Goal: Transaction & Acquisition: Obtain resource

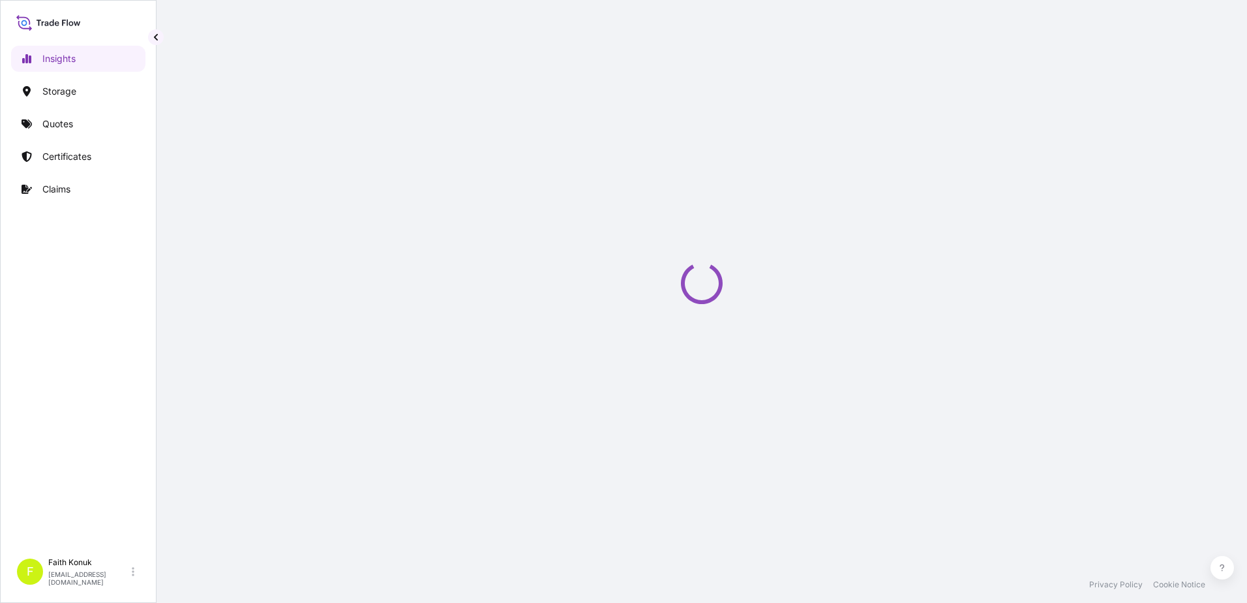
select select "2025"
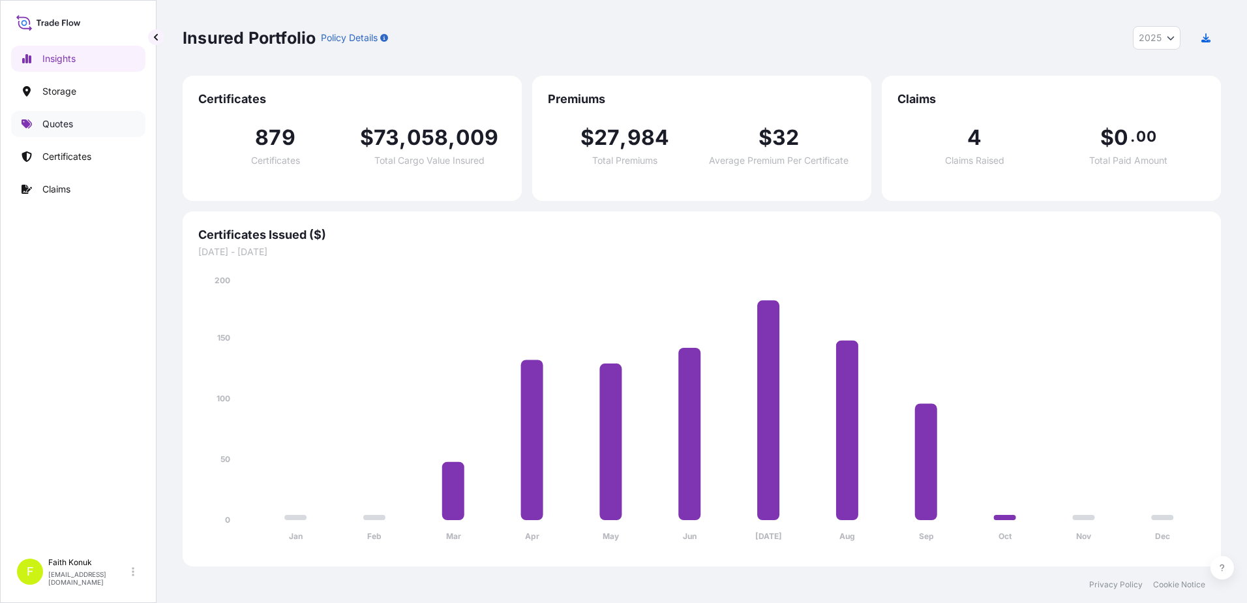
click at [76, 125] on link "Quotes" at bounding box center [78, 124] width 134 height 26
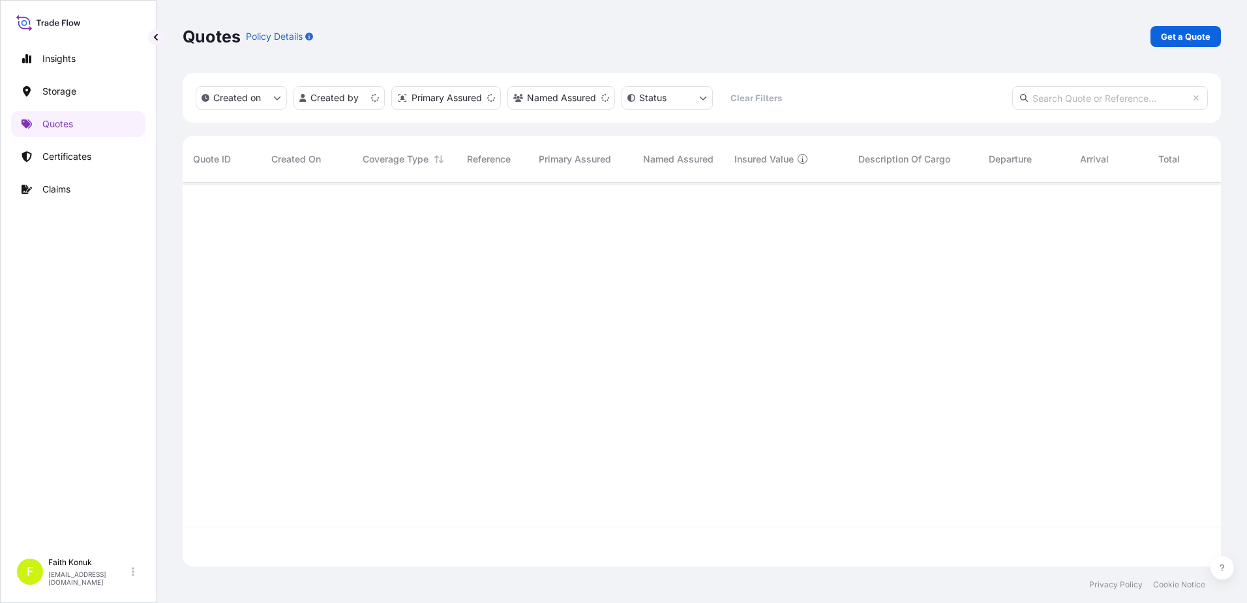
scroll to position [381, 1029]
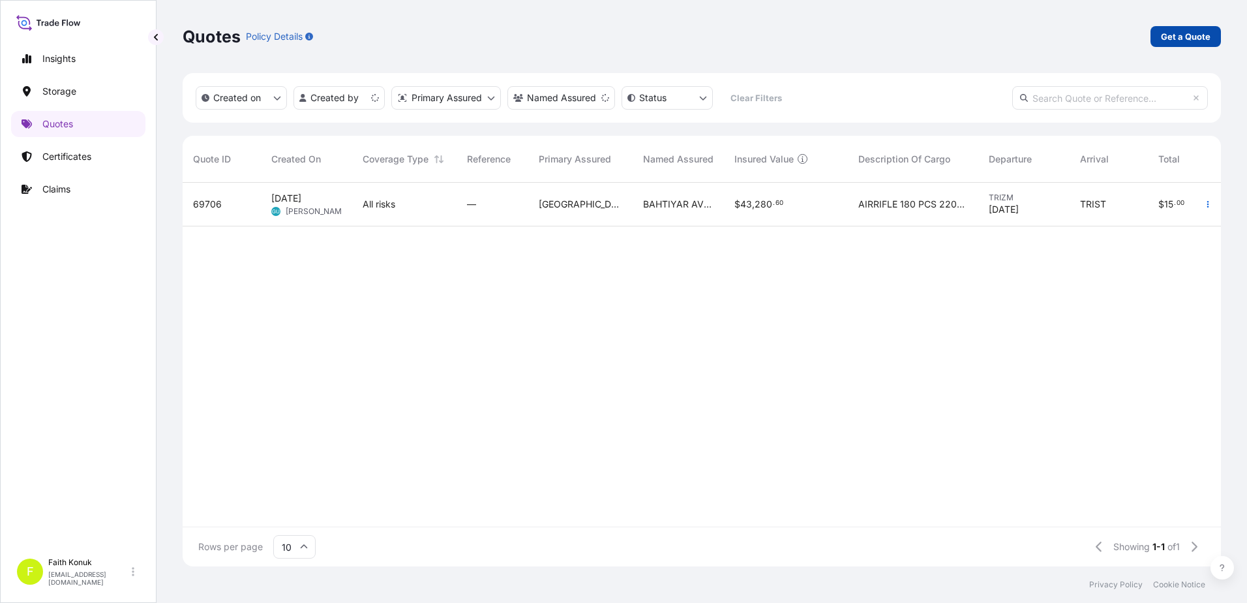
click at [1187, 38] on p "Get a Quote" at bounding box center [1186, 36] width 50 height 13
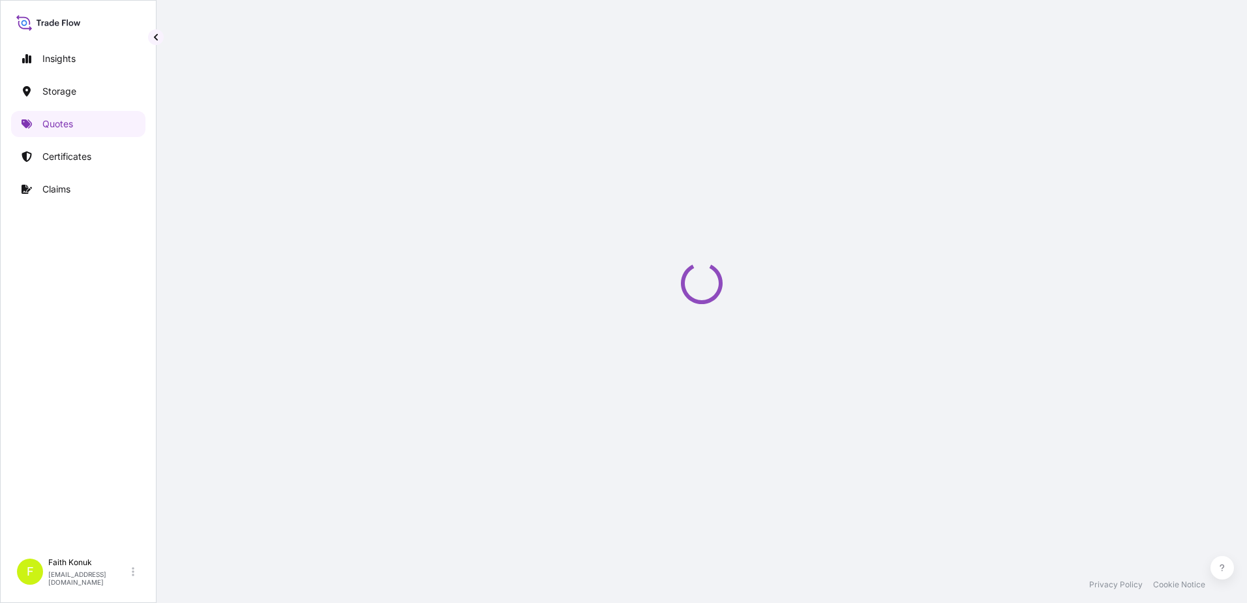
select select "Water"
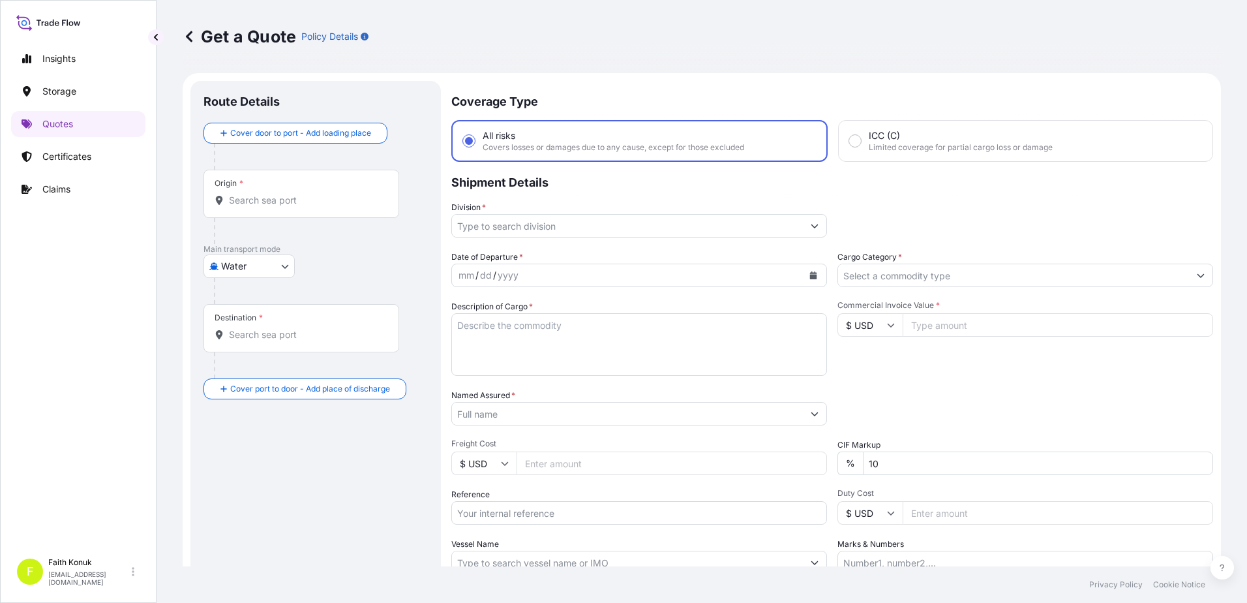
scroll to position [21, 0]
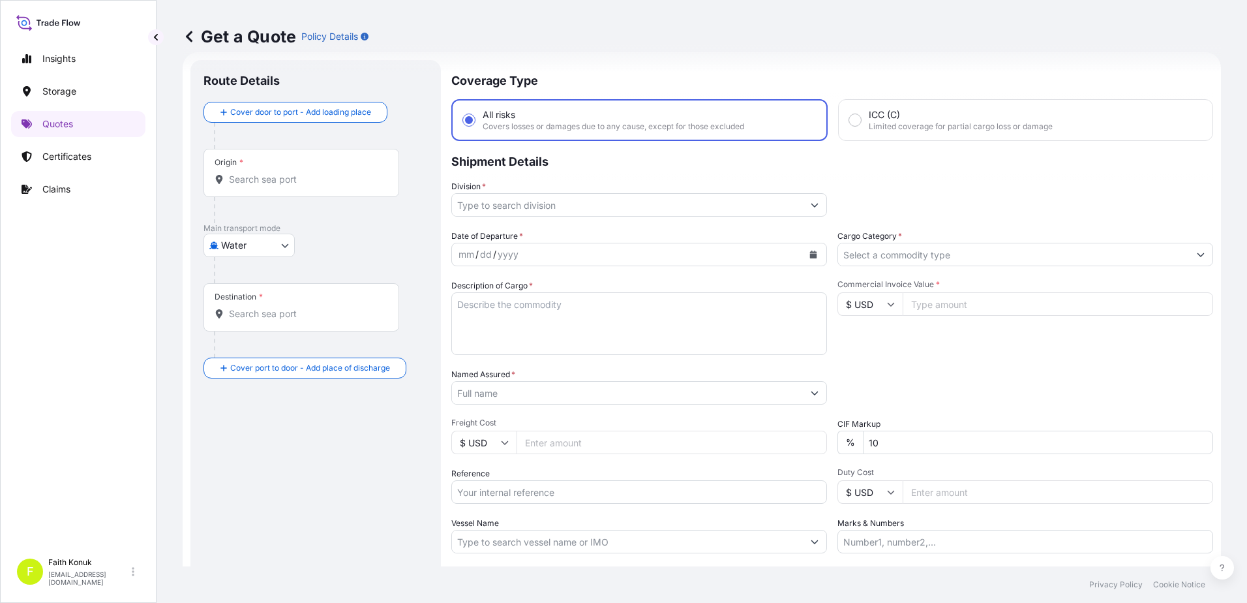
click at [322, 180] on input "Origin *" at bounding box center [306, 179] width 154 height 13
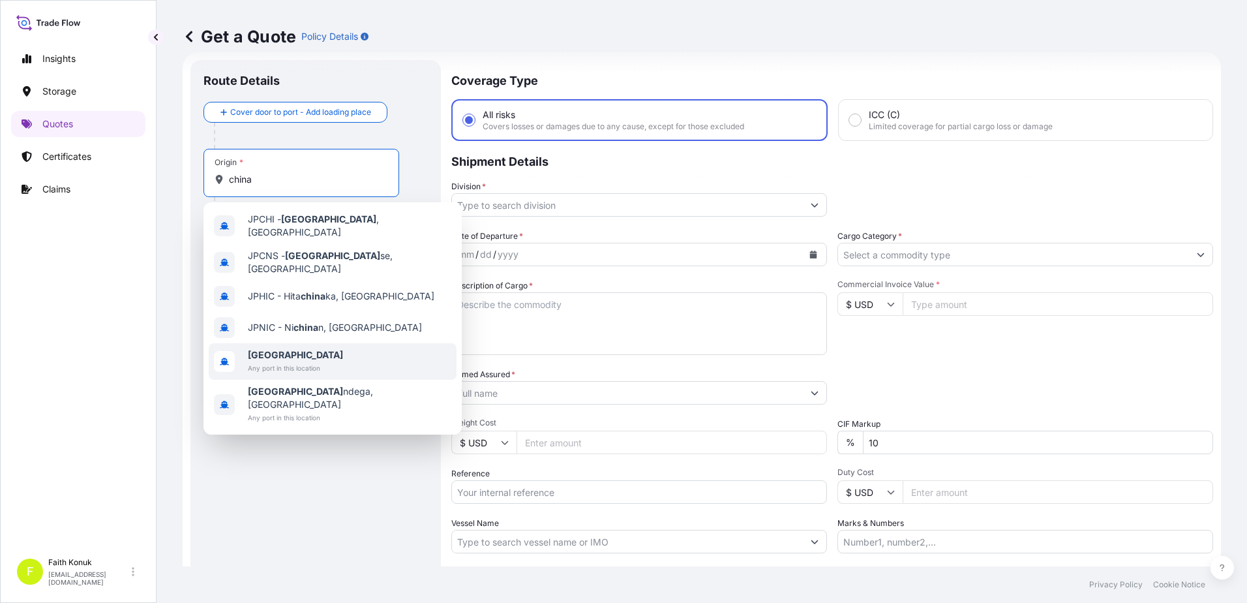
click at [284, 361] on span "Any port in this location" at bounding box center [295, 367] width 95 height 13
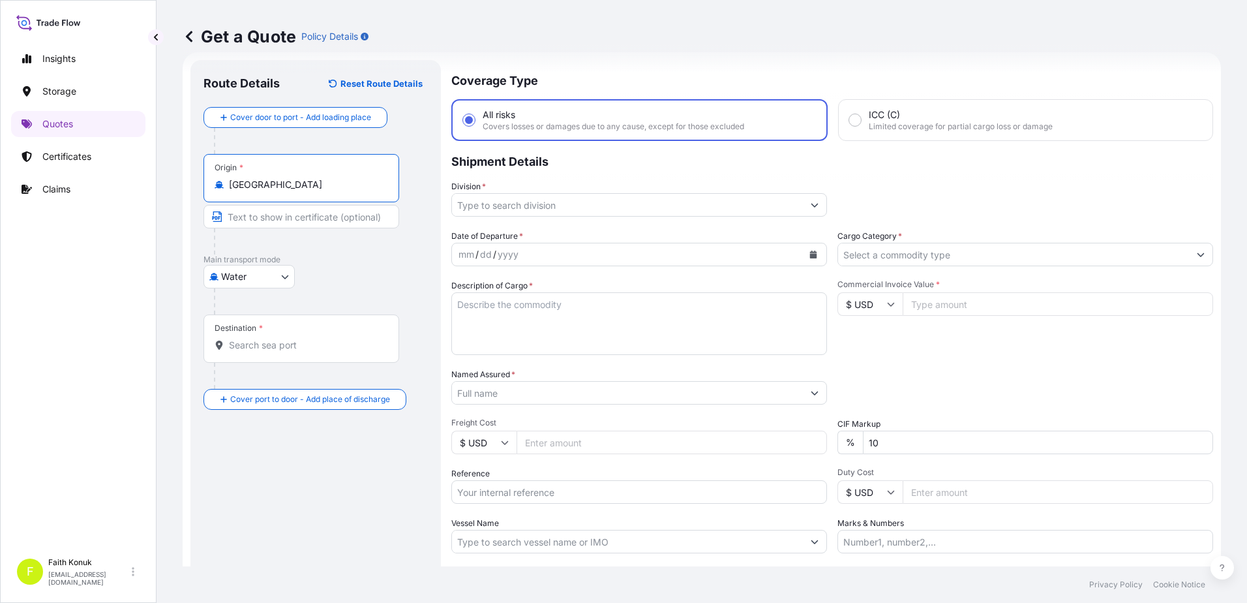
type input "[GEOGRAPHIC_DATA]"
click at [277, 348] on input "Destination *" at bounding box center [306, 345] width 154 height 13
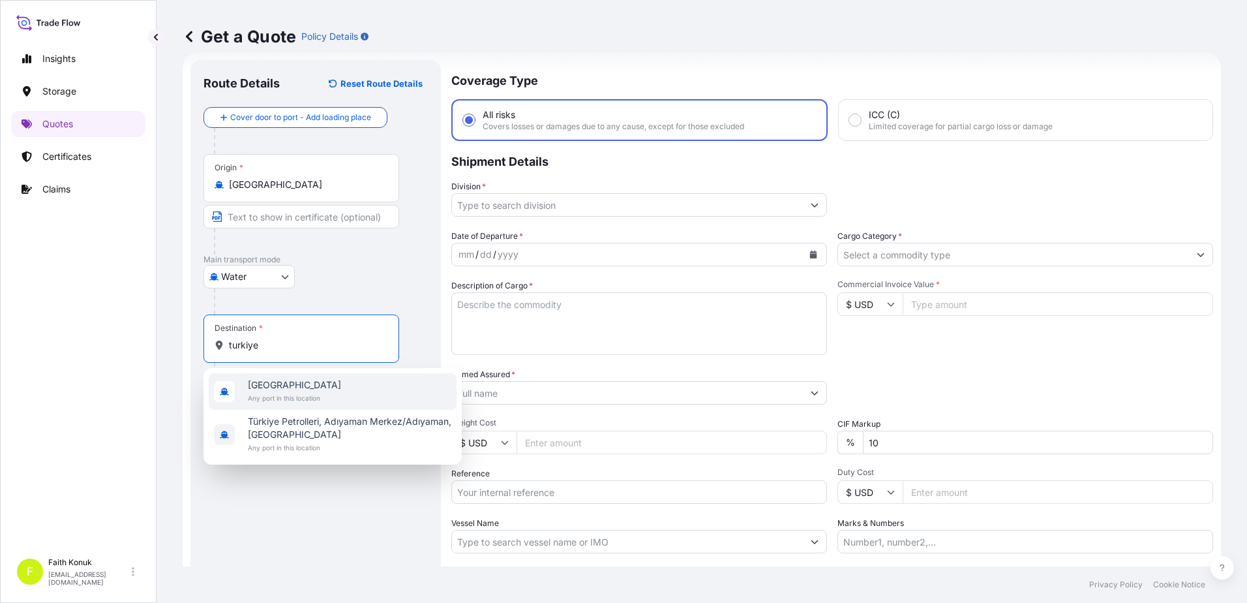
click at [288, 384] on span "[GEOGRAPHIC_DATA]" at bounding box center [294, 384] width 93 height 13
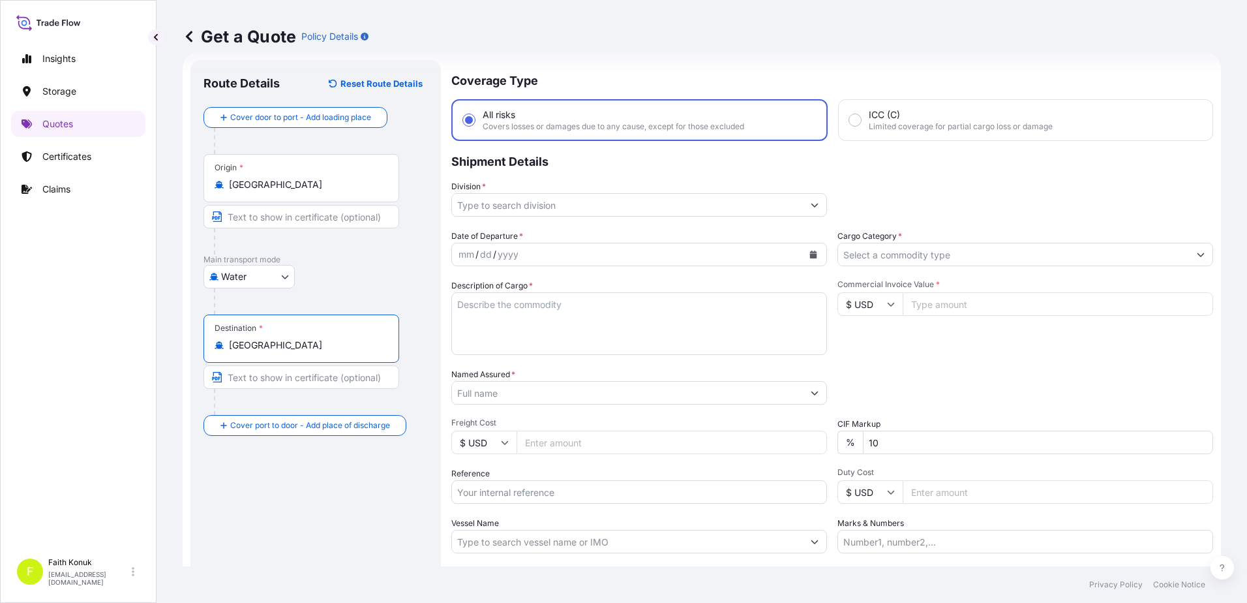
type input "[GEOGRAPHIC_DATA]"
click at [384, 266] on div "Water Air Water Inland" at bounding box center [316, 276] width 224 height 23
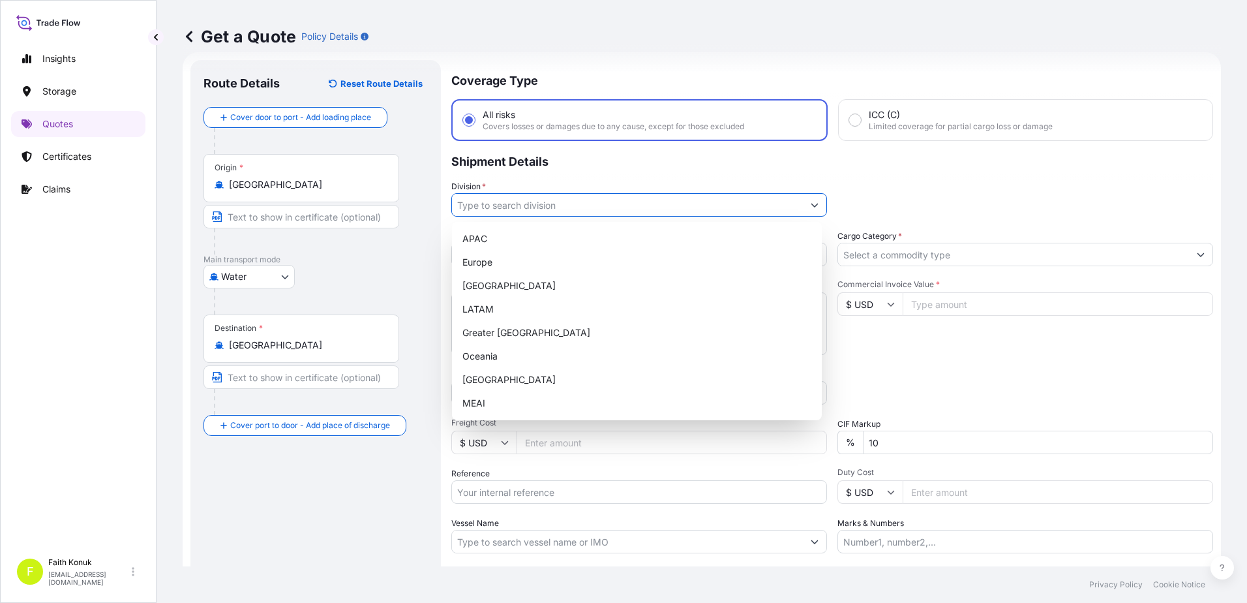
click at [502, 211] on input "Division *" at bounding box center [627, 204] width 351 height 23
click at [493, 382] on div "[GEOGRAPHIC_DATA]" at bounding box center [636, 379] width 359 height 23
type input "[GEOGRAPHIC_DATA]"
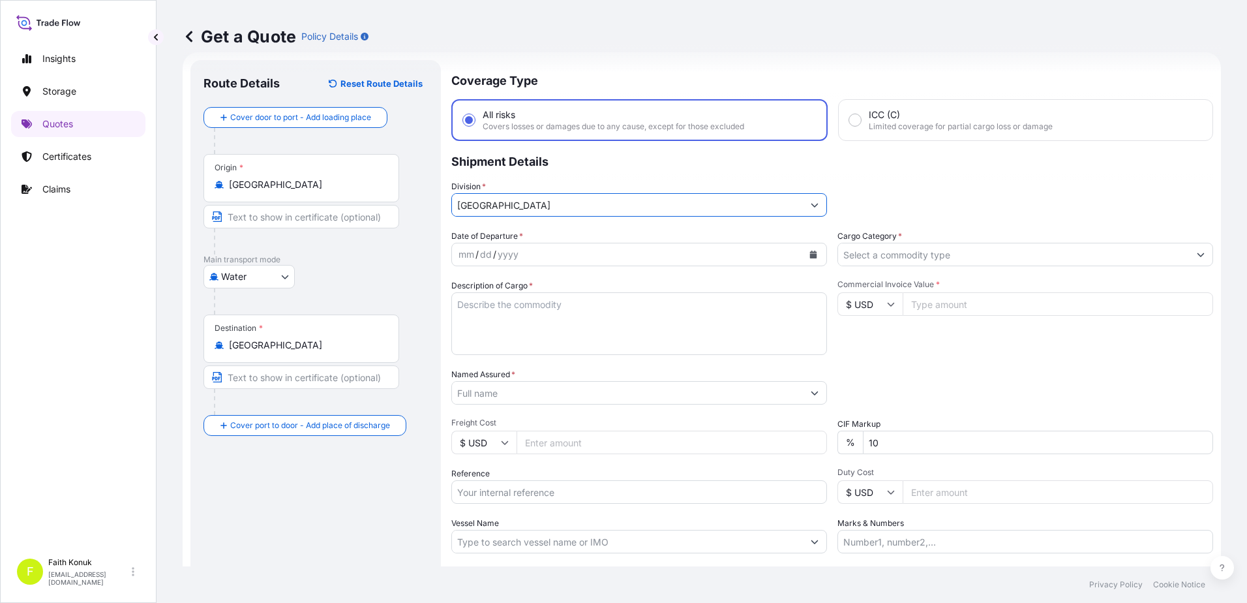
click at [554, 230] on div "Date of Departure * mm / dd / yyyy" at bounding box center [639, 248] width 376 height 37
click at [810, 252] on icon "Calendar" at bounding box center [813, 255] width 7 height 8
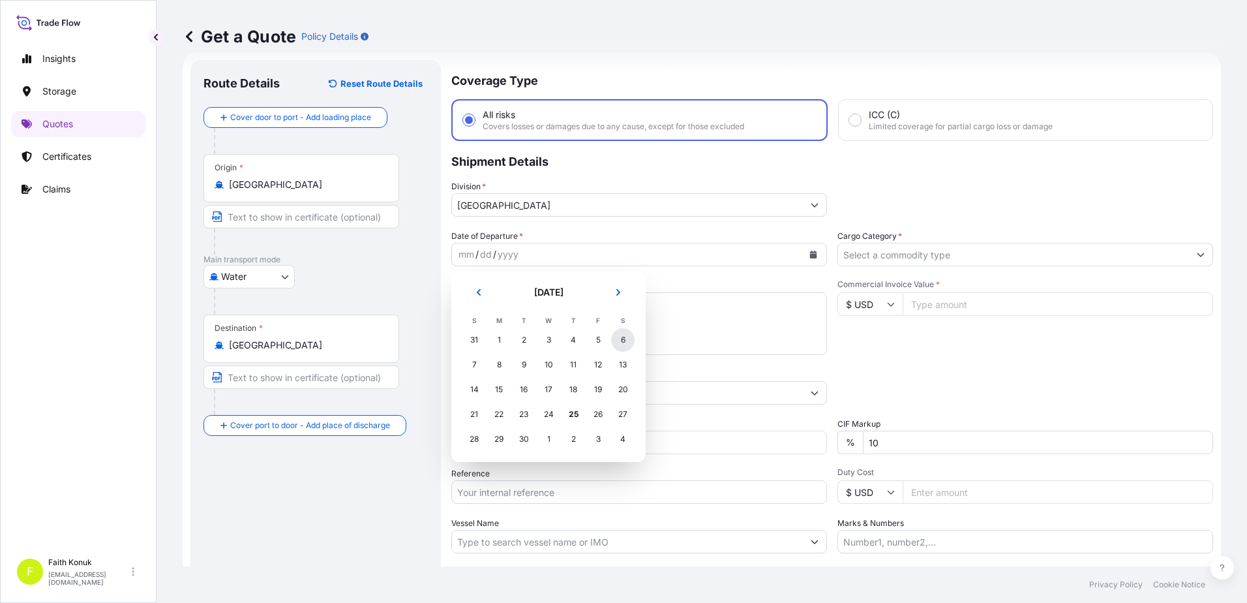
click at [620, 337] on div "6" at bounding box center [622, 339] width 23 height 23
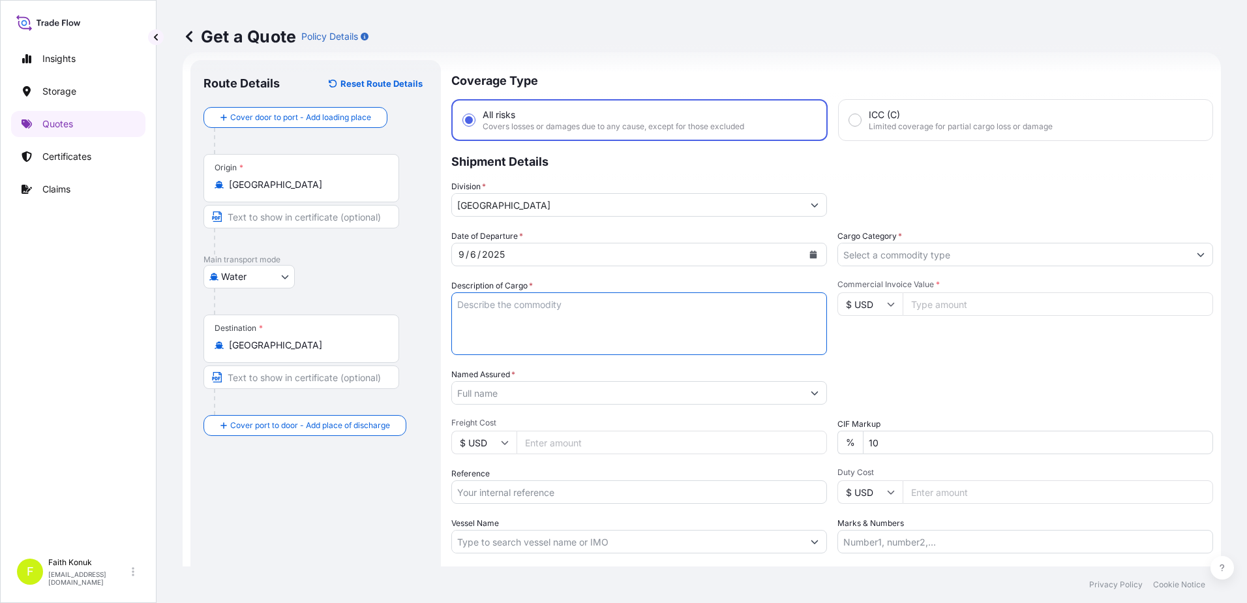
click at [526, 302] on textarea "Description of Cargo *" at bounding box center [639, 323] width 376 height 63
click at [500, 305] on textarea "Description of Cargo *" at bounding box center [639, 323] width 376 height 63
paste textarea ""853669900018 – konnektörler 854442900000 – Ses kabloları" LCL // 248 Cartons /…"
click at [455, 331] on textarea ""853669900018 – konnektörler 854442900000 – Ses kabloları" LCL // 248 Cartons /…" at bounding box center [639, 323] width 376 height 63
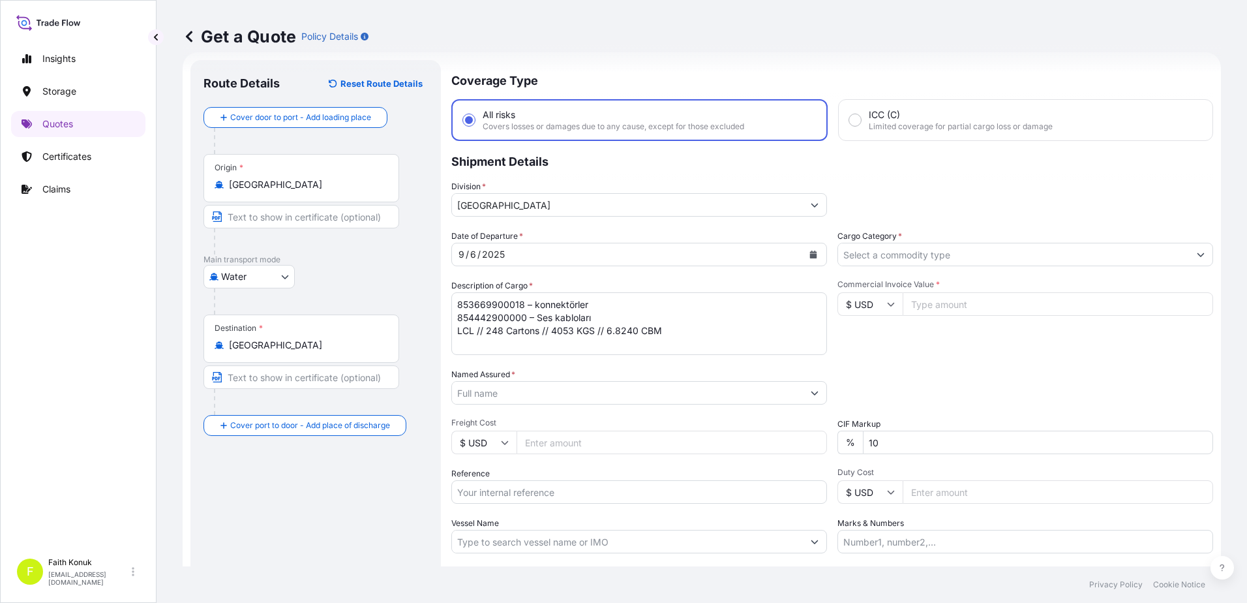
click at [544, 347] on textarea "853669900018 – konnektörler 854442900000 – Ses kabloları LCL // 248 Cartons // …" at bounding box center [639, 323] width 376 height 63
paste textarea "SHGKMX5465555V"
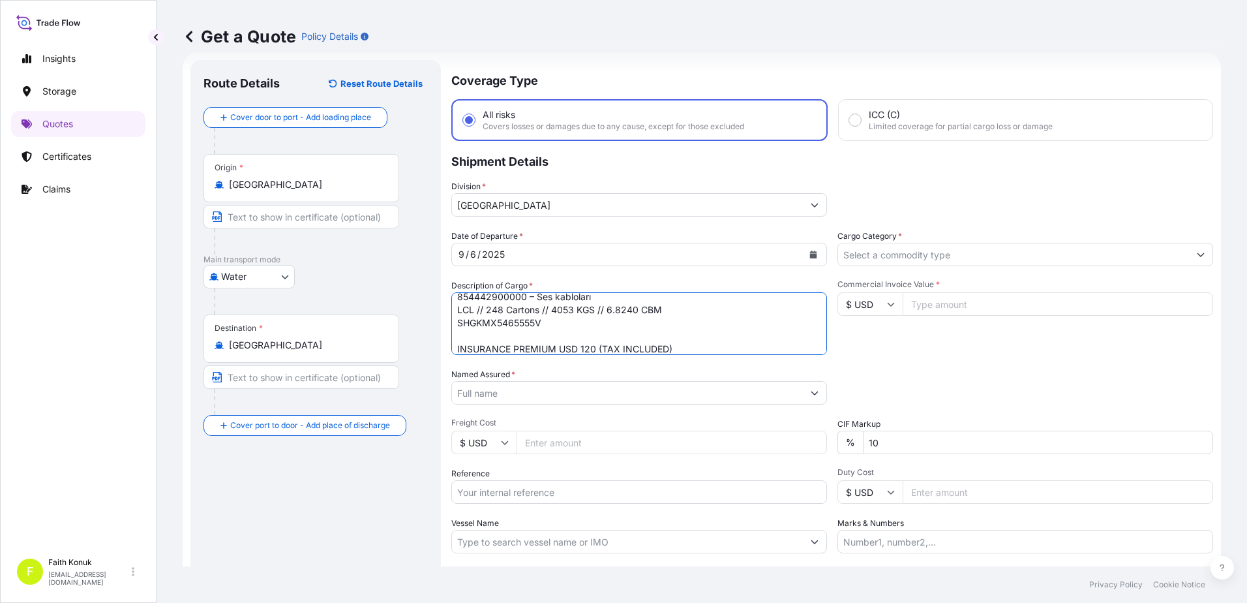
type textarea "853669900018 – konnektörler 854442900000 – Ses kabloları LCL // 248 Cartons // …"
click at [515, 399] on input "Named Assured *" at bounding box center [627, 392] width 351 height 23
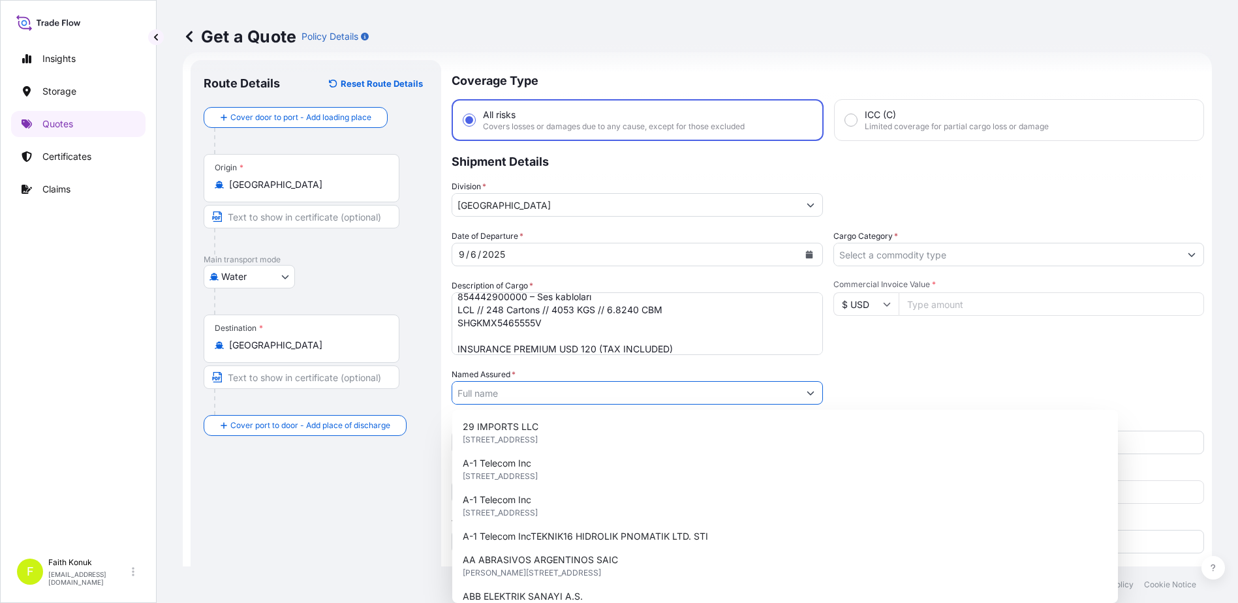
paste input "NUMEKO Bilişim Teknoloji San. Tic. A.Ş."
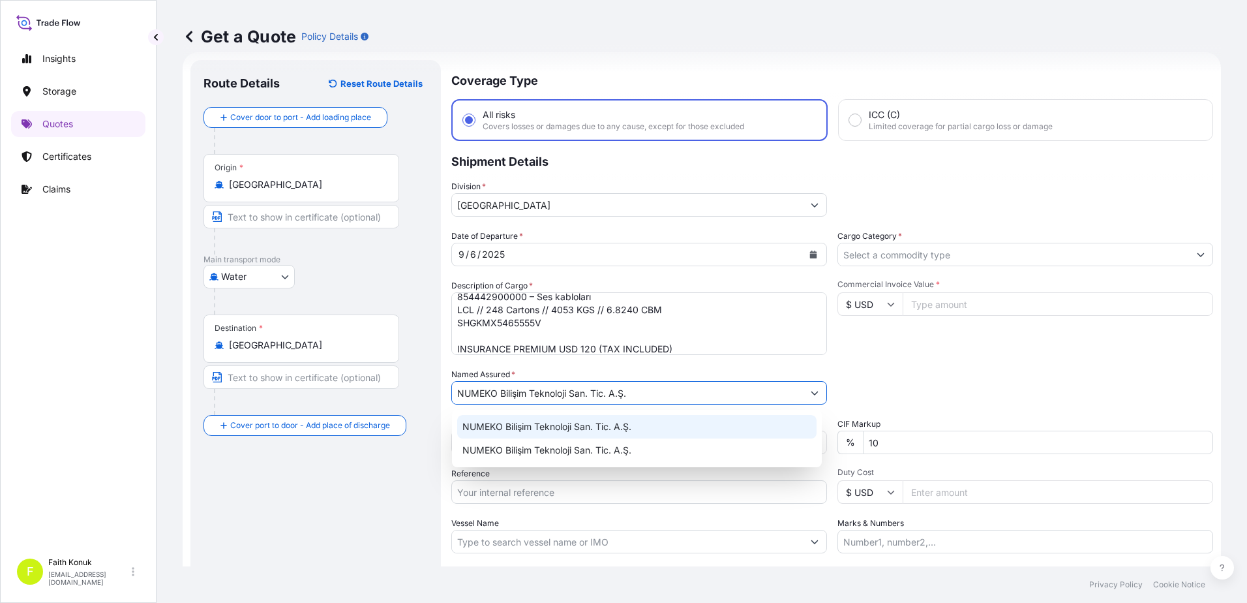
click at [548, 429] on span "NUMEKO Bilişim Teknoloji San. Tic. A.Ş." at bounding box center [547, 426] width 169 height 13
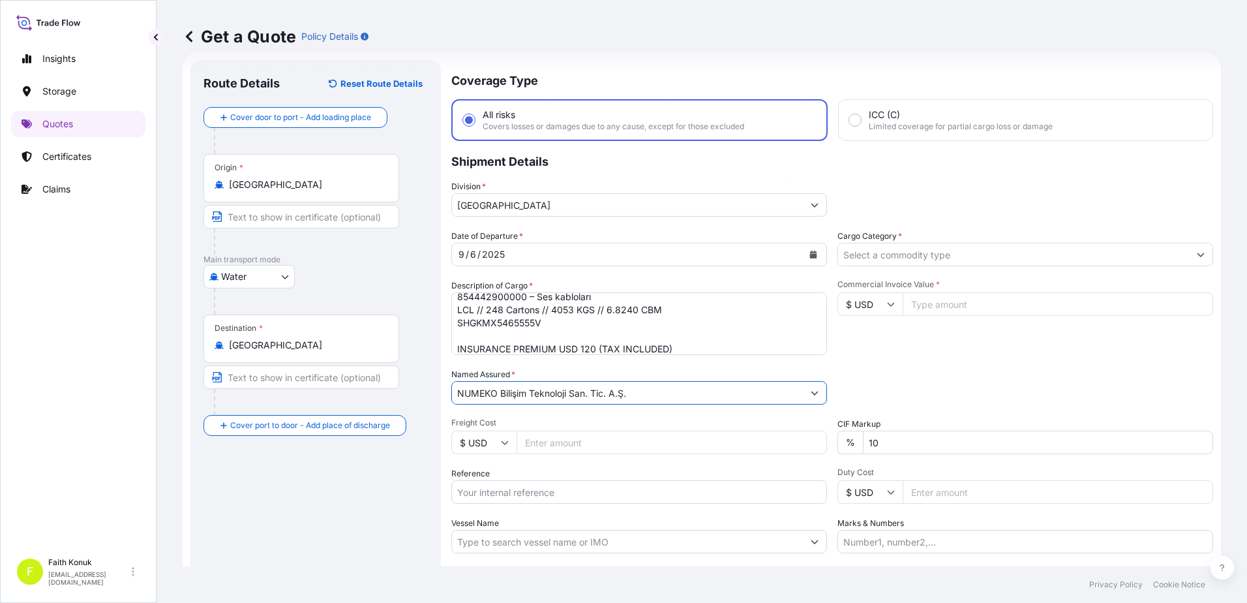
type input "NUMEKO Bilişim Teknoloji San. Tic. A.Ş."
click at [583, 368] on div "Named Assured * NUMEKO Bilişim Teknoloji San. Tic. A.Ş." at bounding box center [639, 386] width 376 height 37
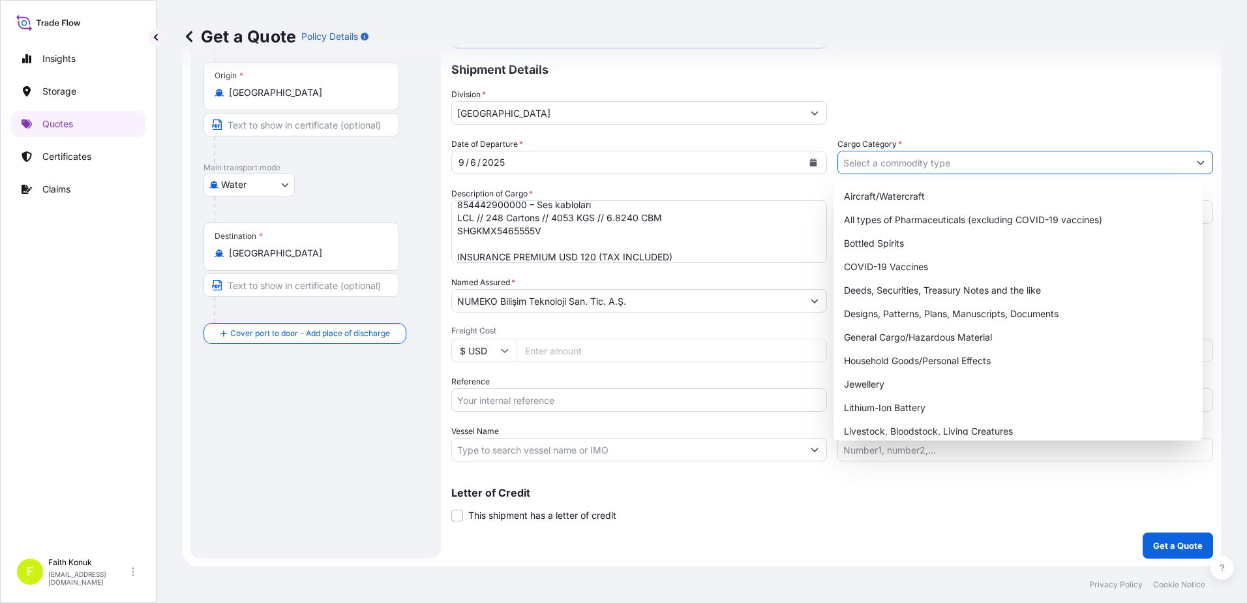
click at [880, 168] on input "Cargo Category *" at bounding box center [1013, 162] width 351 height 23
click at [888, 339] on div "General Cargo/Hazardous Material" at bounding box center [1018, 337] width 359 height 23
type input "General Cargo/Hazardous Material"
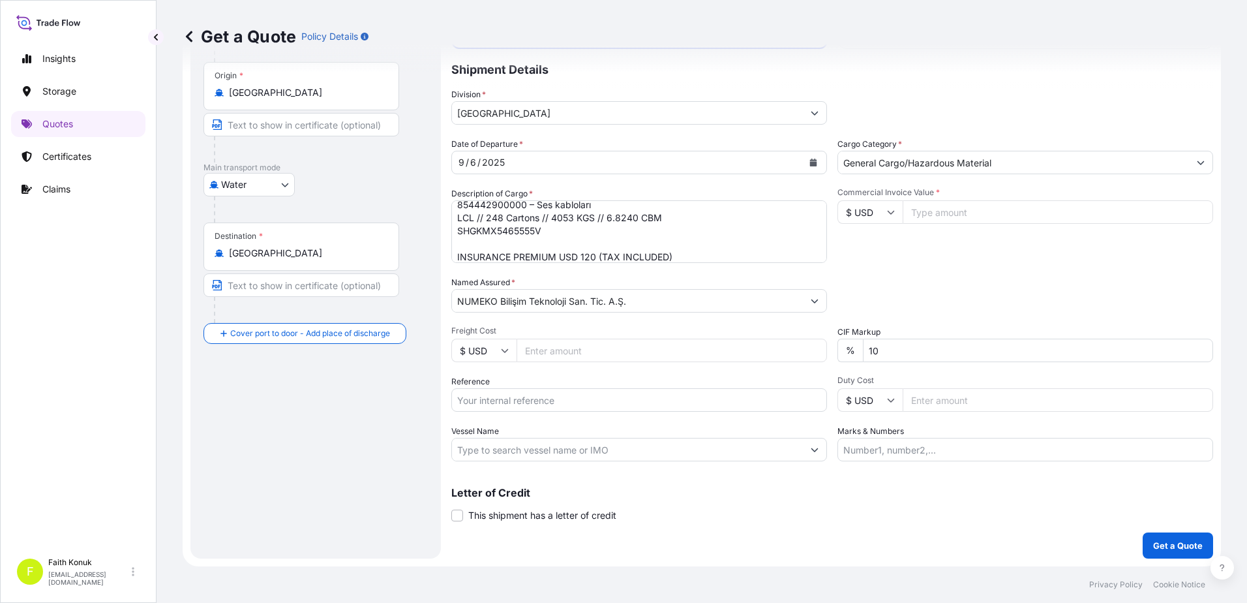
click at [908, 266] on div "Date of Departure * [DATE] Cargo Category * General Cargo/Hazardous Material De…" at bounding box center [832, 300] width 762 height 324
click at [919, 211] on input "Commercial Invoice Value *" at bounding box center [1058, 211] width 311 height 23
type input "14606"
click at [932, 311] on div "Packing Category Type to search a container mode Please select a primary mode o…" at bounding box center [1026, 294] width 376 height 37
drag, startPoint x: 887, startPoint y: 348, endPoint x: 807, endPoint y: 346, distance: 79.6
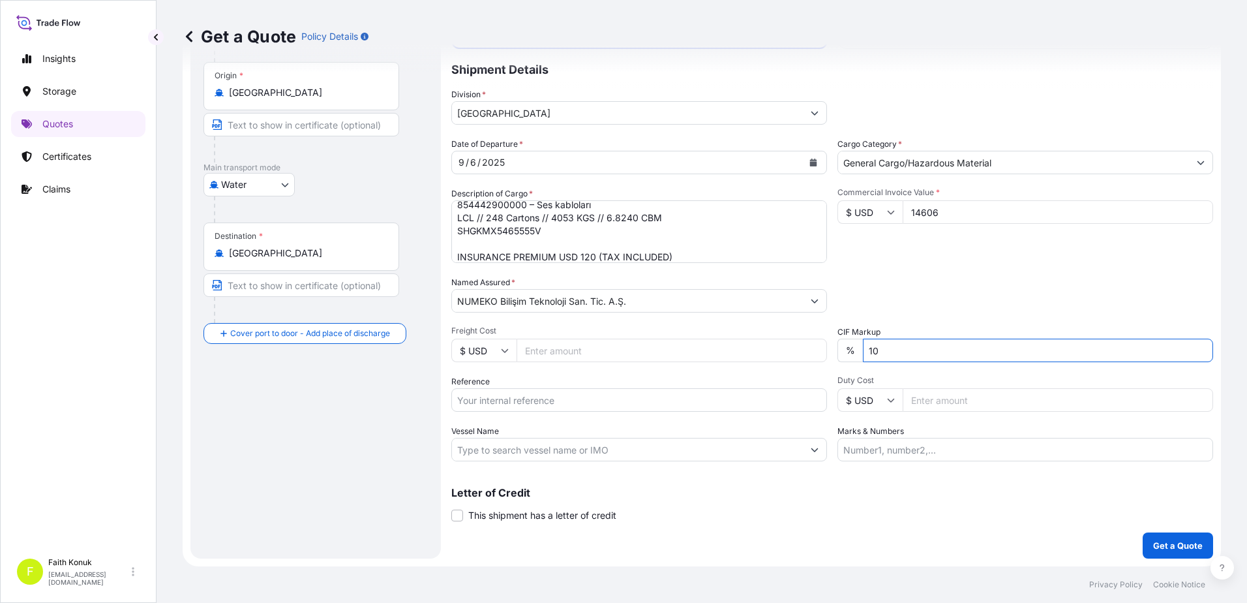
click at [807, 346] on div "Date of Departure * [DATE] Cargo Category * General Cargo/Hazardous Material De…" at bounding box center [832, 300] width 762 height 324
type input "0"
click at [918, 284] on div "Packing Category Type to search a container mode Please select a primary mode o…" at bounding box center [1026, 294] width 376 height 37
click at [1175, 542] on p "Get a Quote" at bounding box center [1178, 545] width 50 height 13
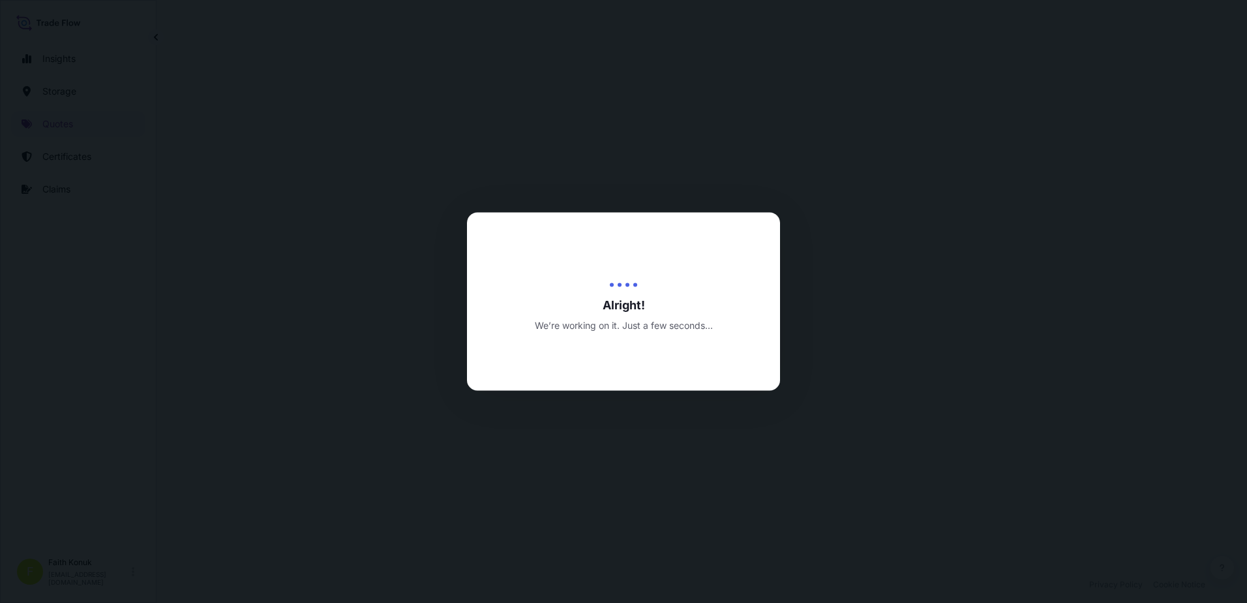
select select "Water"
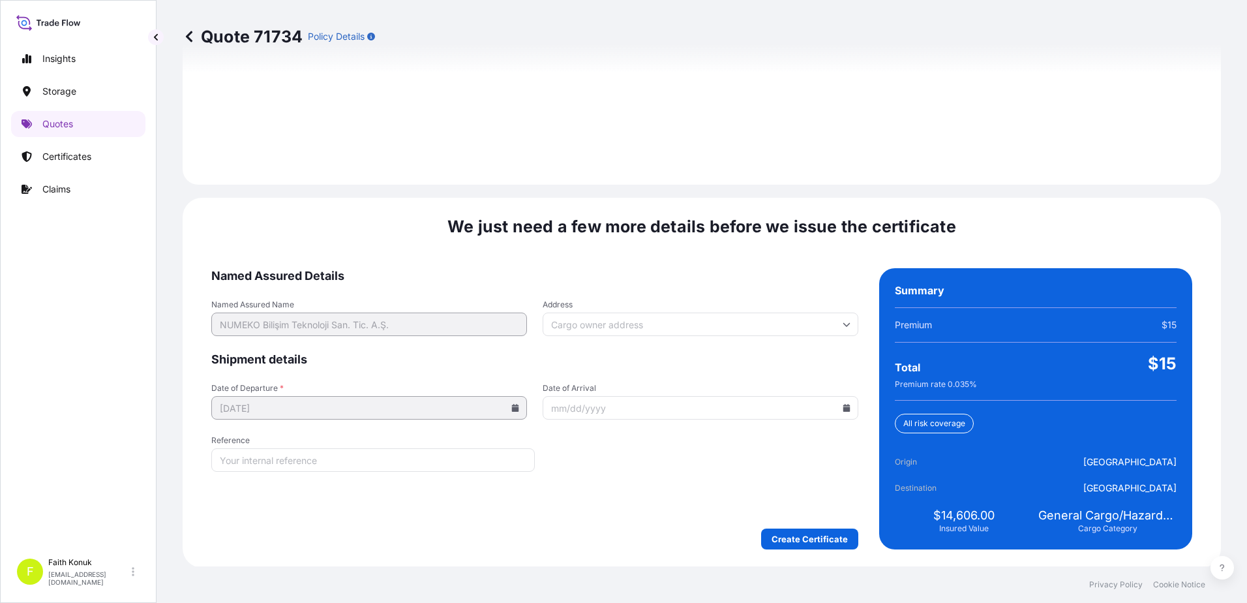
scroll to position [1857, 0]
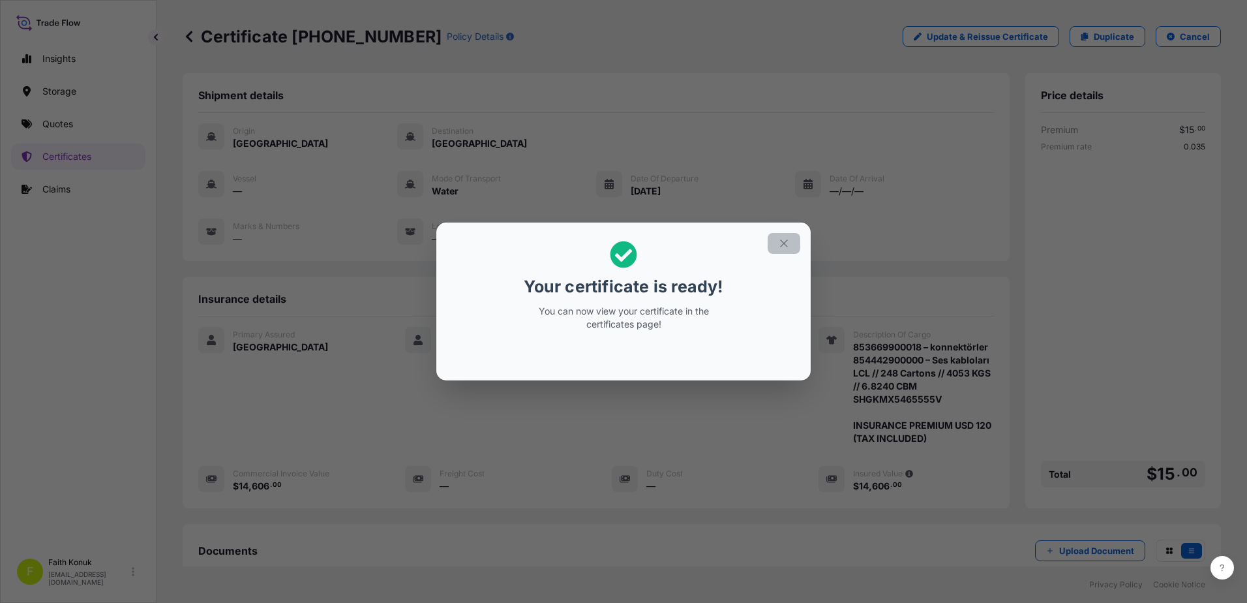
click at [780, 237] on icon "button" at bounding box center [784, 243] width 12 height 12
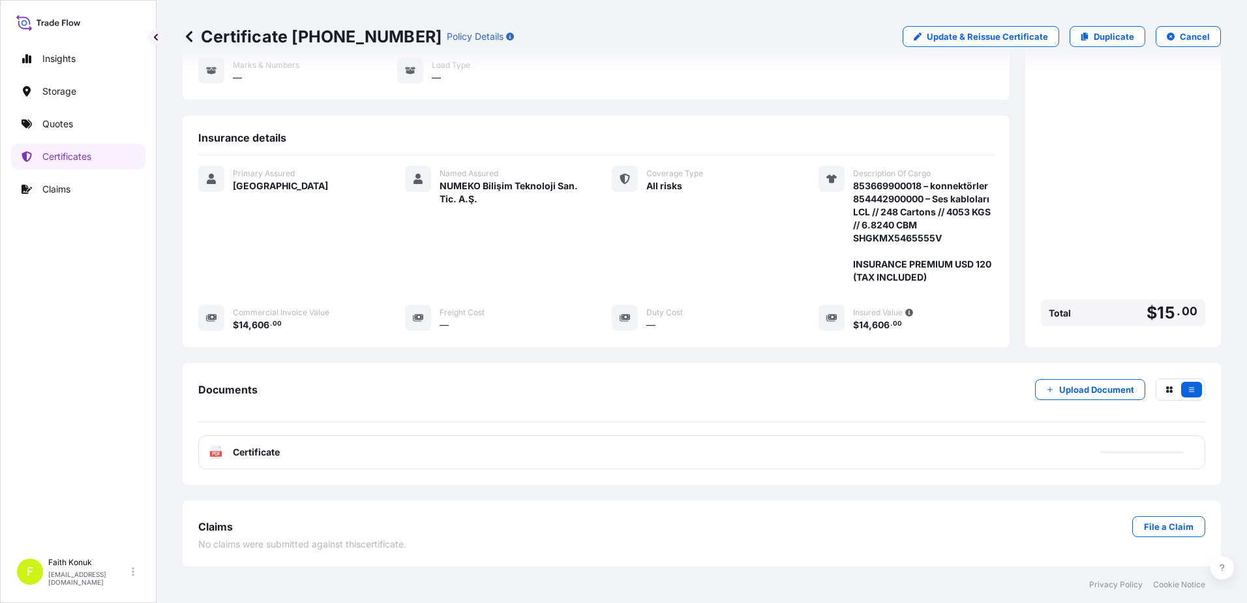
scroll to position [174, 0]
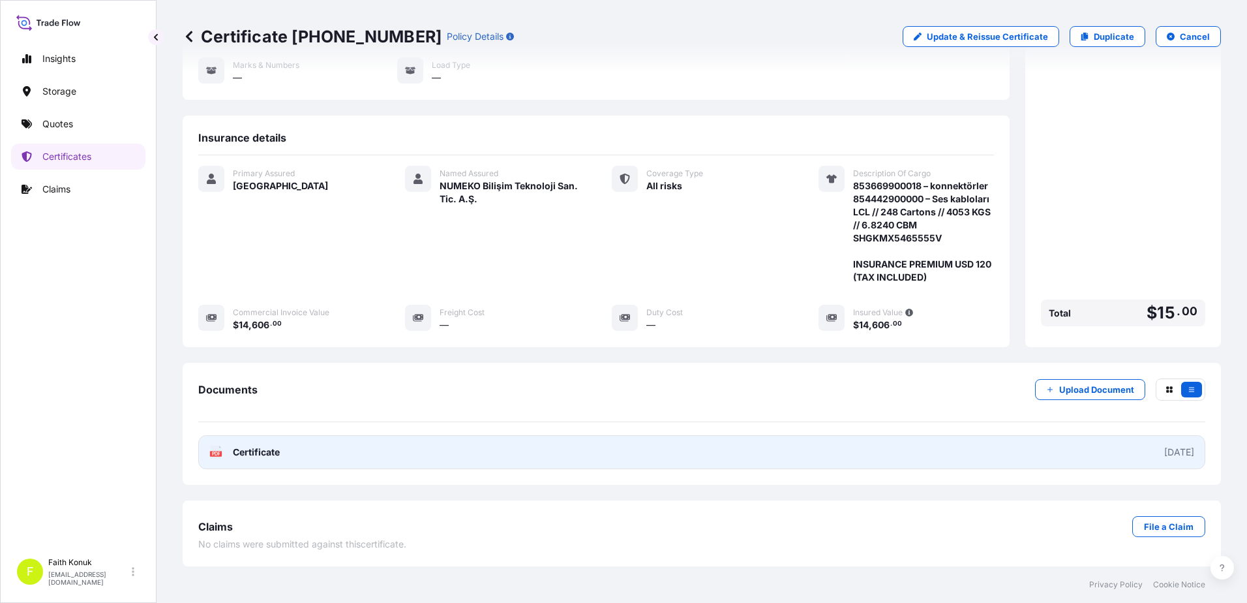
click at [216, 452] on text "PDF" at bounding box center [216, 453] width 8 height 5
